Goal: Task Accomplishment & Management: Manage account settings

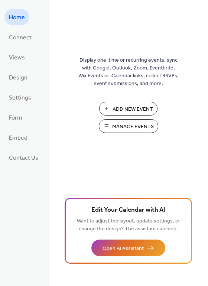
click at [144, 130] on span "Manage Events" at bounding box center [133, 127] width 42 height 8
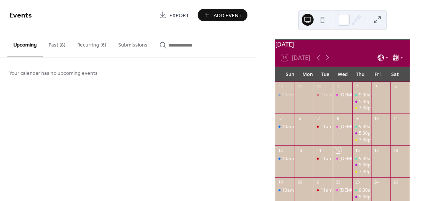
click at [105, 45] on button "Recurring (6)" at bounding box center [91, 43] width 41 height 26
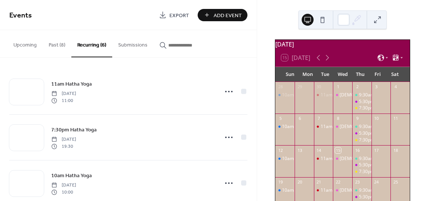
scroll to position [153, 0]
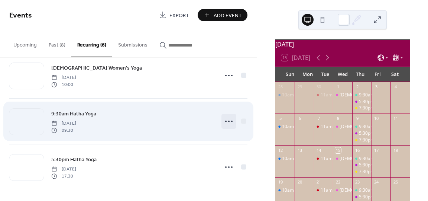
click at [227, 122] on icon at bounding box center [229, 121] width 12 height 12
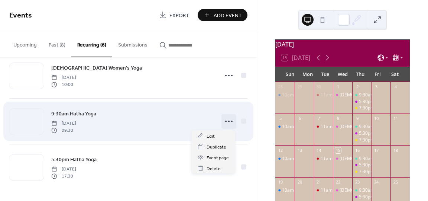
click at [123, 128] on div "9:30am Hatha Yoga [DATE] 09:30" at bounding box center [132, 121] width 163 height 24
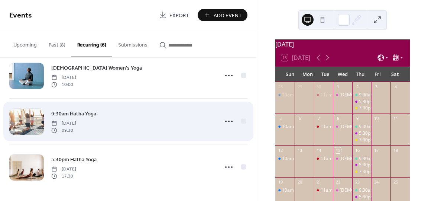
click at [85, 117] on span "9:30am Hatha Yoga" at bounding box center [73, 114] width 45 height 8
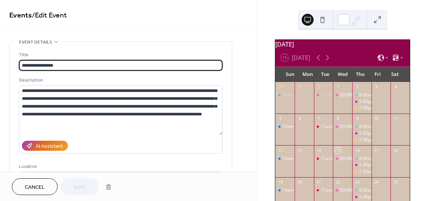
click at [40, 180] on button "Cancel" at bounding box center [35, 186] width 46 height 17
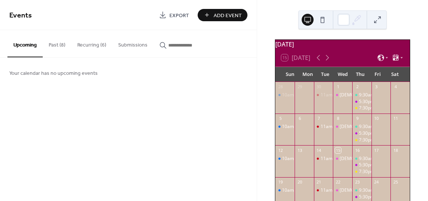
click at [81, 42] on button "Recurring (6)" at bounding box center [91, 43] width 41 height 26
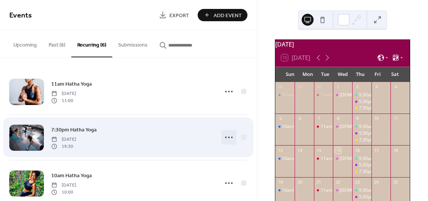
scroll to position [153, 0]
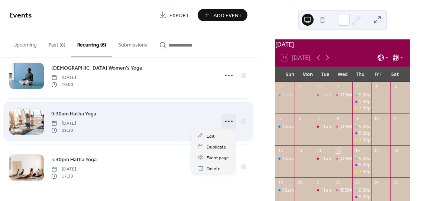
click at [227, 120] on icon at bounding box center [229, 121] width 12 height 12
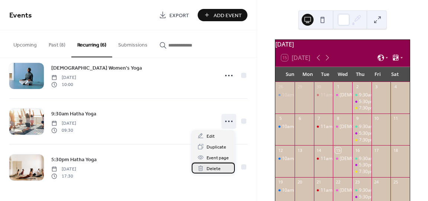
click at [204, 170] on div "Delete" at bounding box center [213, 167] width 43 height 11
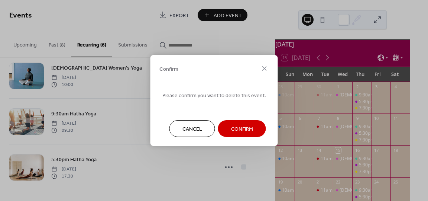
click at [228, 129] on button "Confirm" at bounding box center [242, 128] width 48 height 17
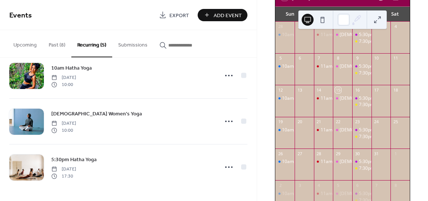
scroll to position [70, 0]
